Goal: Task Accomplishment & Management: Manage account settings

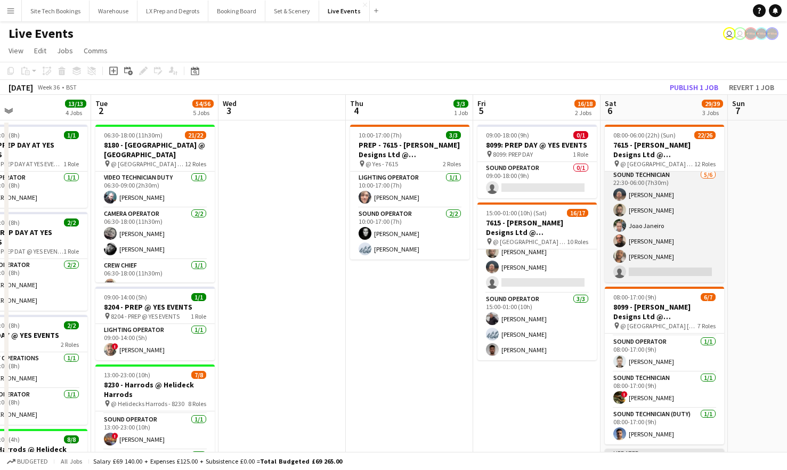
click at [659, 246] on app-card-role "Sound Technician [DATE] 22:30-06:00 (7h30m) [PERSON_NAME] [PERSON_NAME] [PERSON…" at bounding box center [663, 225] width 119 height 113
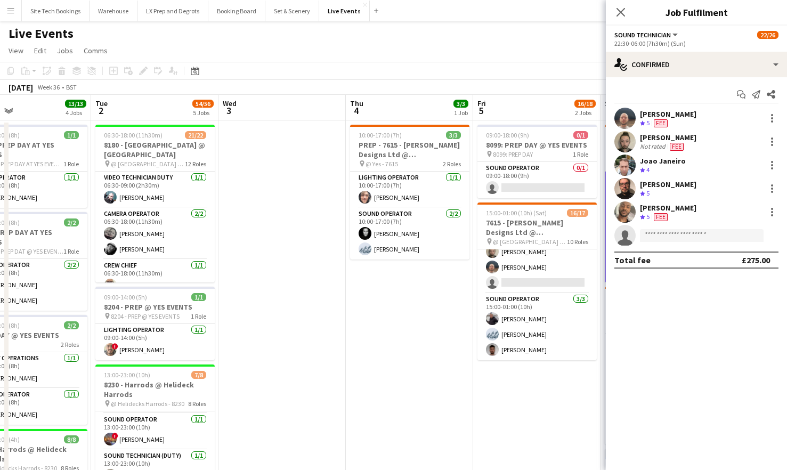
scroll to position [541, 0]
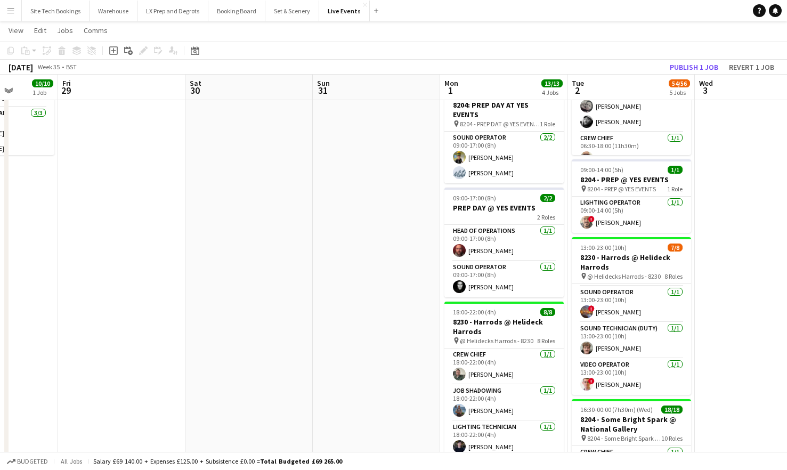
scroll to position [0, 453]
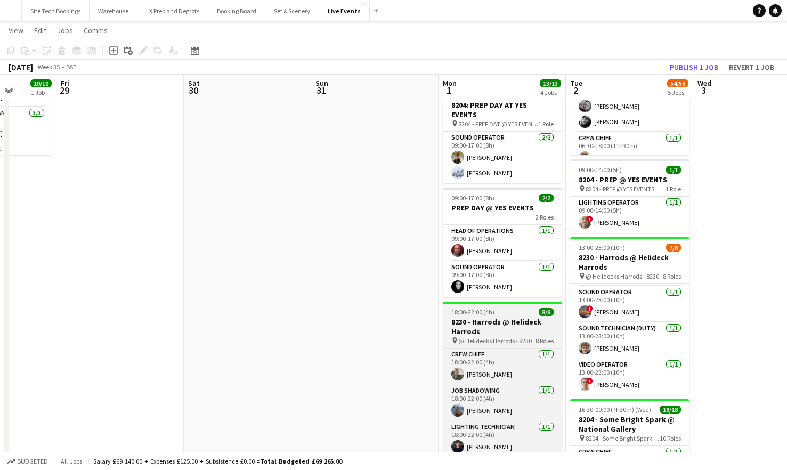
click at [506, 337] on span "@ Helidecks Harrods - 8230" at bounding box center [494, 341] width 73 height 8
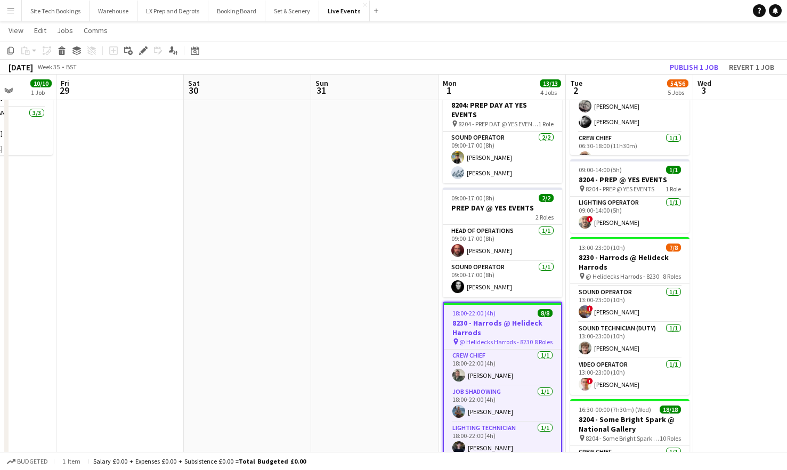
click at [381, 268] on app-date-cell at bounding box center [374, 371] width 127 height 757
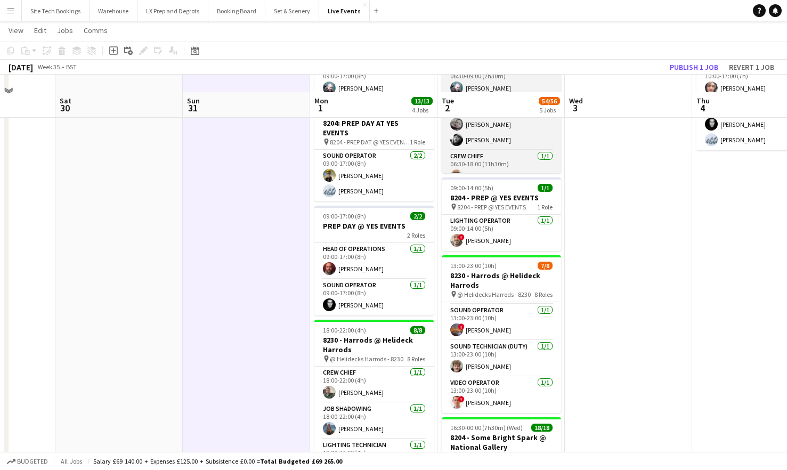
scroll to position [127, 0]
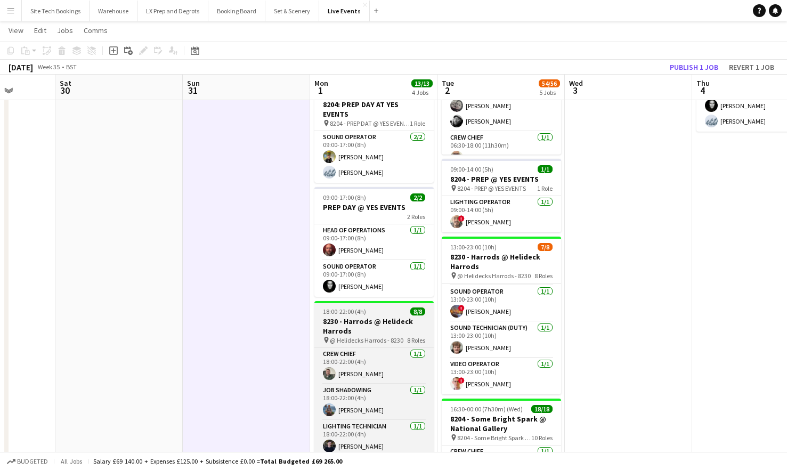
click at [348, 316] on h3 "8230 - Harrods @ Helideck Harrods" at bounding box center [373, 325] width 119 height 19
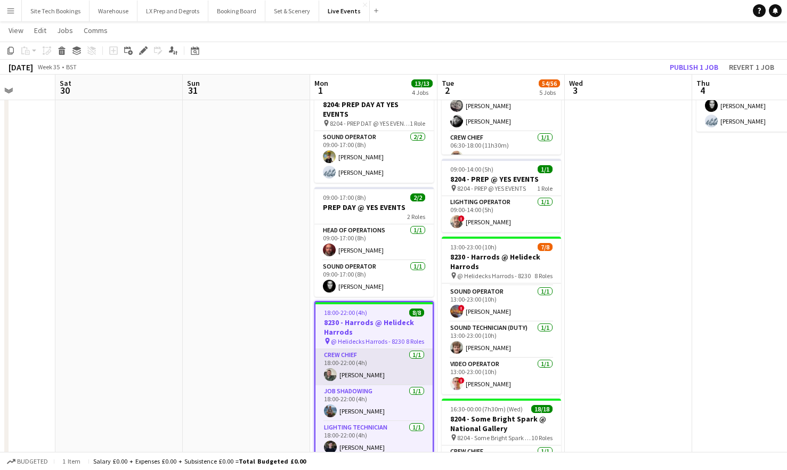
click at [344, 349] on app-card-role "Crew Chief [DATE] 18:00-22:00 (4h) [PERSON_NAME]" at bounding box center [373, 367] width 117 height 36
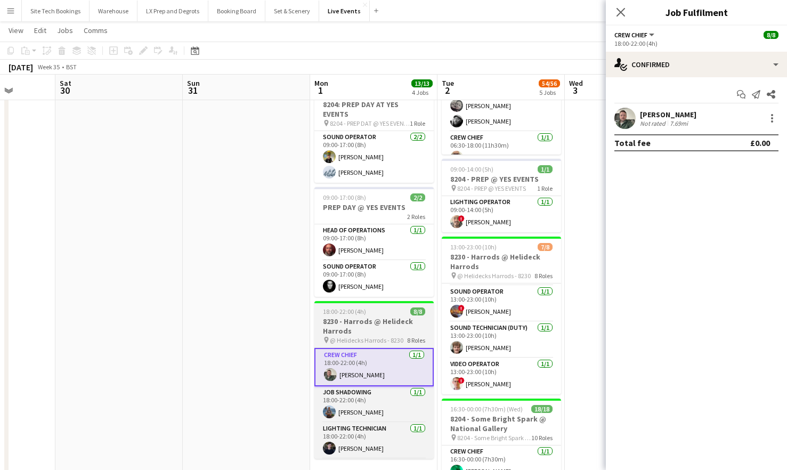
click at [356, 307] on span "18:00-22:00 (4h)" at bounding box center [344, 311] width 43 height 8
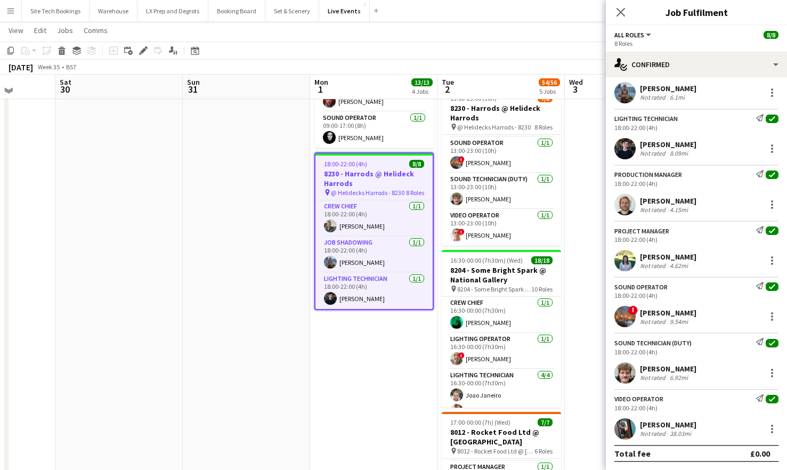
scroll to position [274, 0]
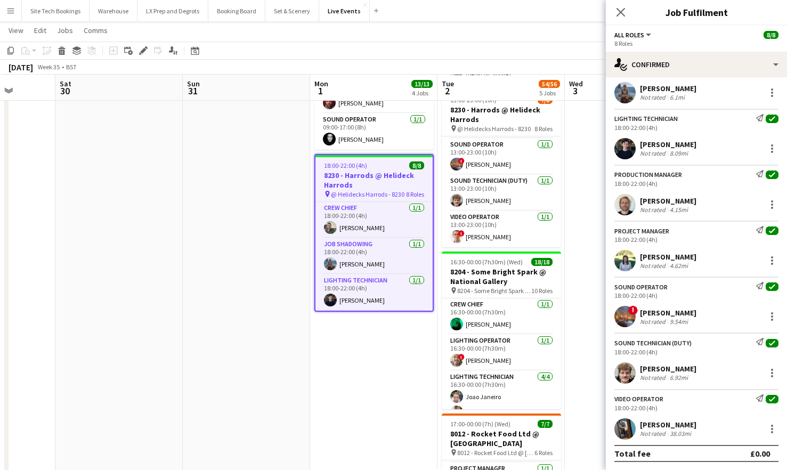
click at [624, 4] on div "Close pop-in" at bounding box center [621, 12] width 30 height 24
click at [621, 9] on icon "Close pop-in" at bounding box center [620, 12] width 10 height 10
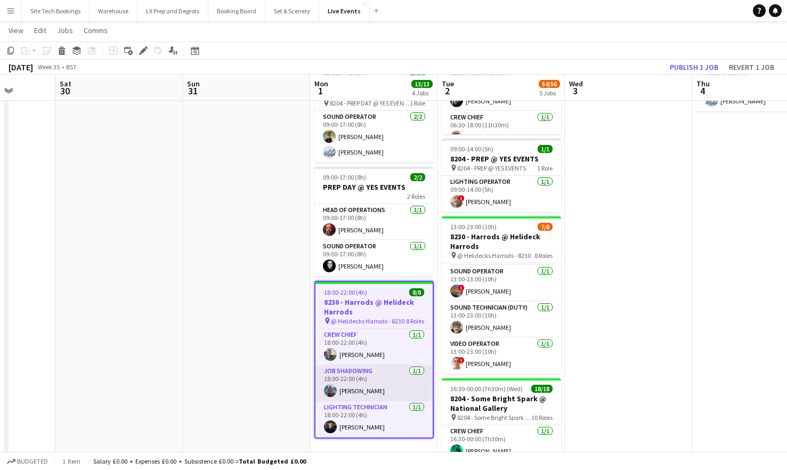
scroll to position [148, 0]
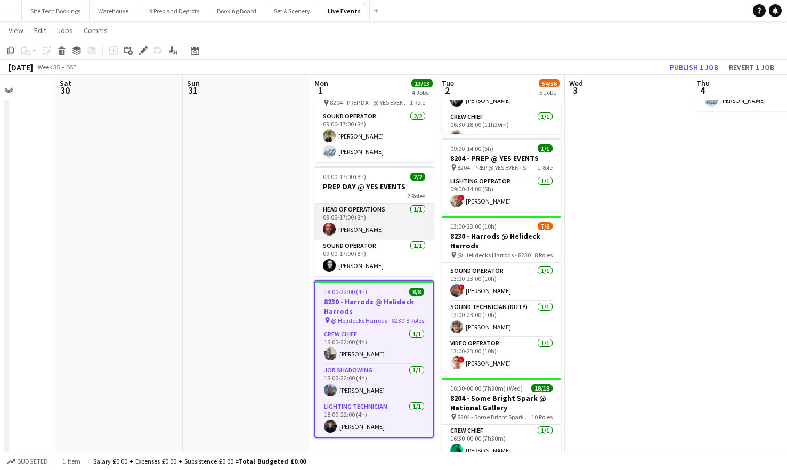
click at [368, 230] on app-card-role "Head of Operations [DATE] 09:00-17:00 (8h) [PERSON_NAME]" at bounding box center [373, 221] width 119 height 36
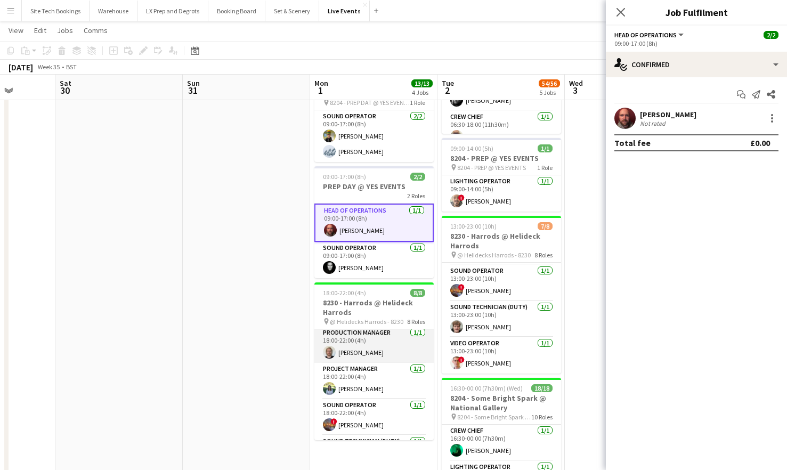
scroll to position [111, 0]
click at [299, 372] on app-date-cell at bounding box center [246, 350] width 127 height 757
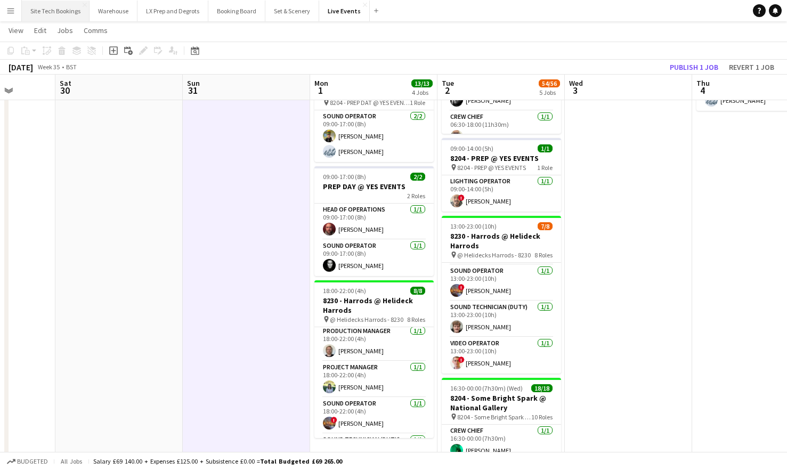
click at [59, 11] on button "Site Tech Bookings Close" at bounding box center [56, 11] width 68 height 21
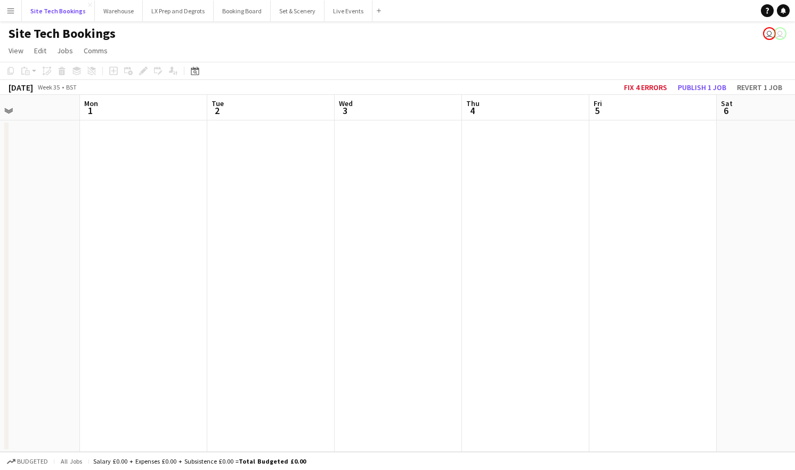
scroll to position [0, 304]
click at [198, 17] on button "LX Prep and Degrots Close" at bounding box center [178, 11] width 71 height 21
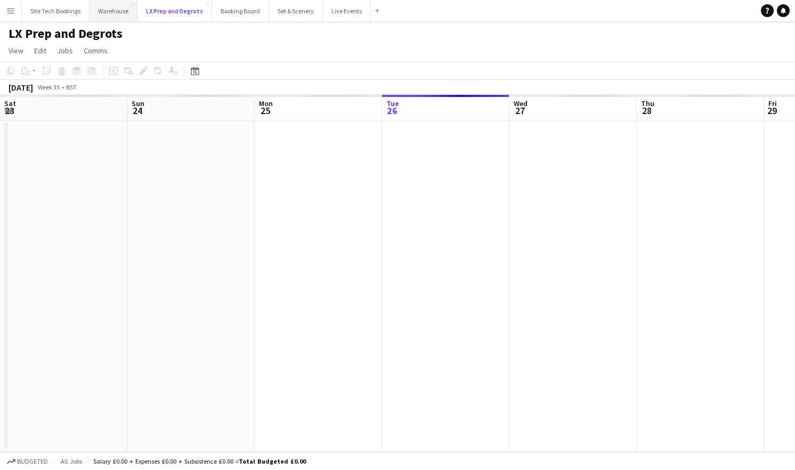
scroll to position [0, 255]
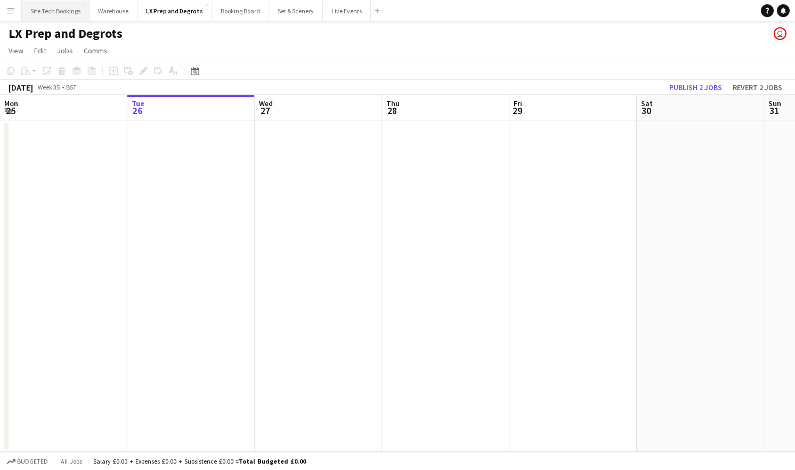
click at [37, 9] on button "Site Tech Bookings Close" at bounding box center [56, 11] width 68 height 21
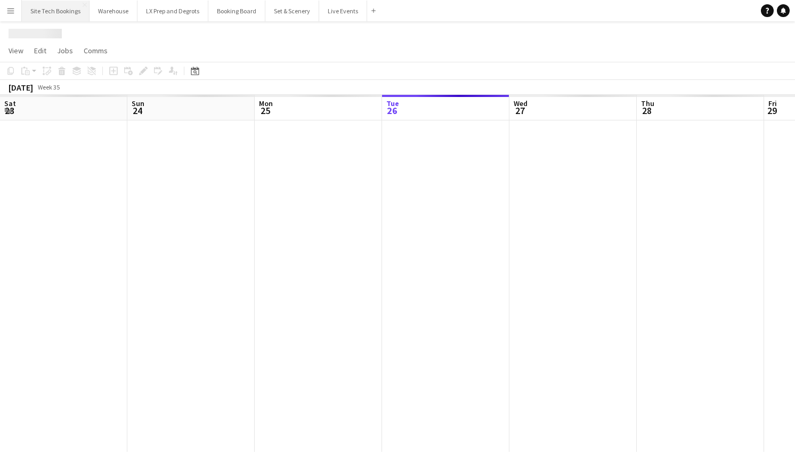
scroll to position [0, 255]
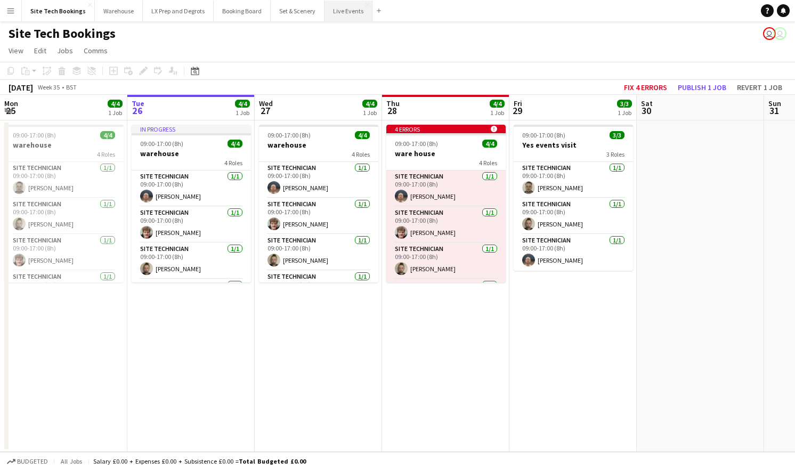
click at [345, 12] on button "Live Events Close" at bounding box center [348, 11] width 48 height 21
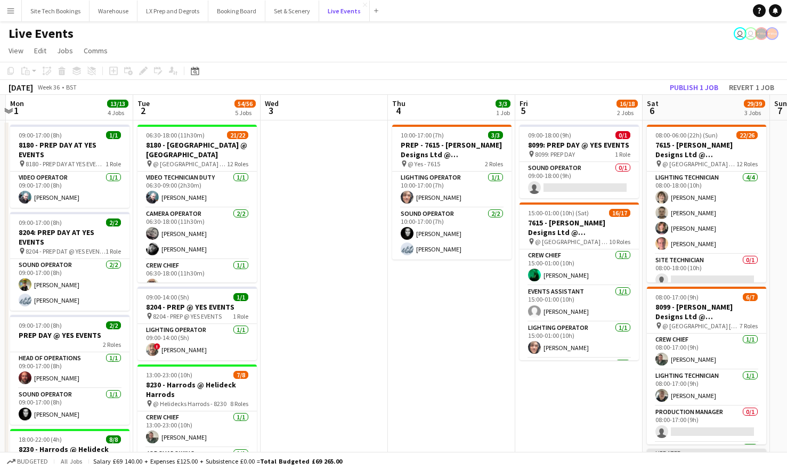
scroll to position [0, 247]
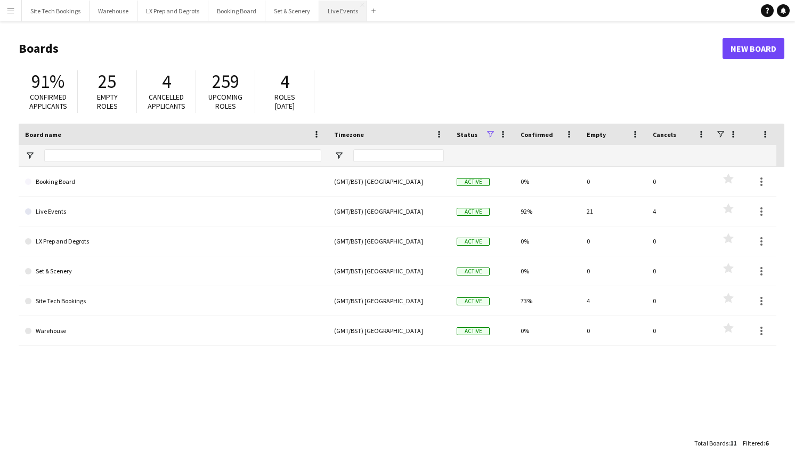
click at [333, 10] on button "Live Events Close" at bounding box center [343, 11] width 48 height 21
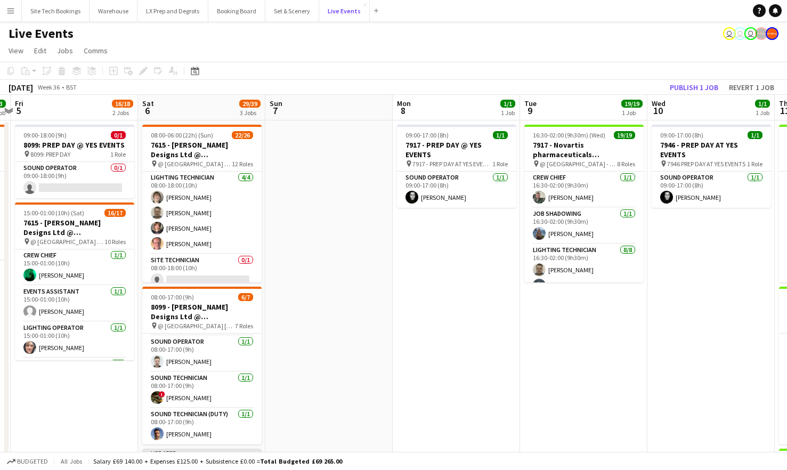
scroll to position [0, 372]
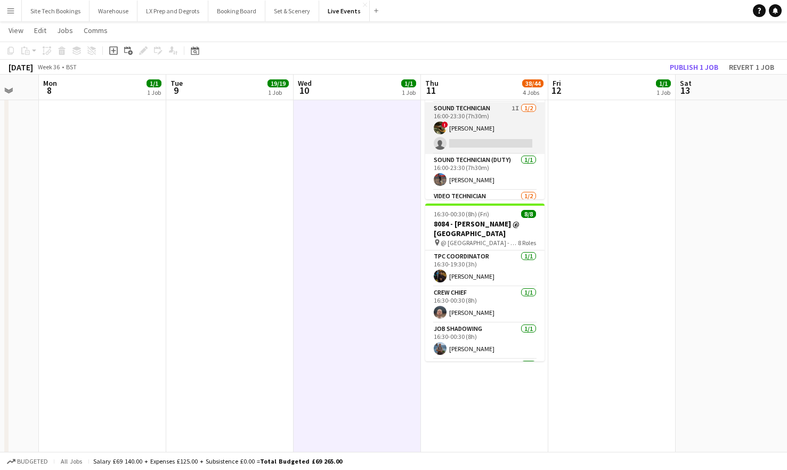
scroll to position [0, 0]
